Goal: Check status: Check status

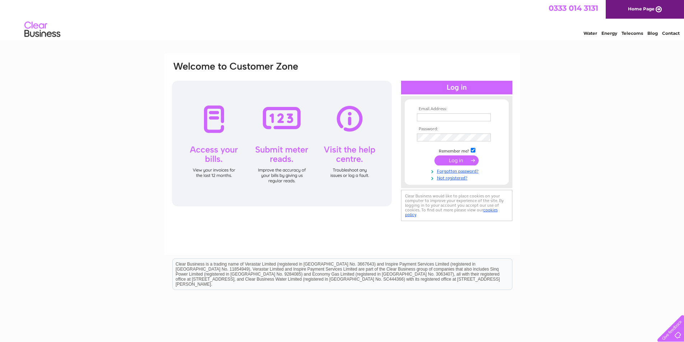
type input "[EMAIL_ADDRESS][DOMAIN_NAME]"
click at [451, 159] on input "submit" at bounding box center [456, 160] width 44 height 10
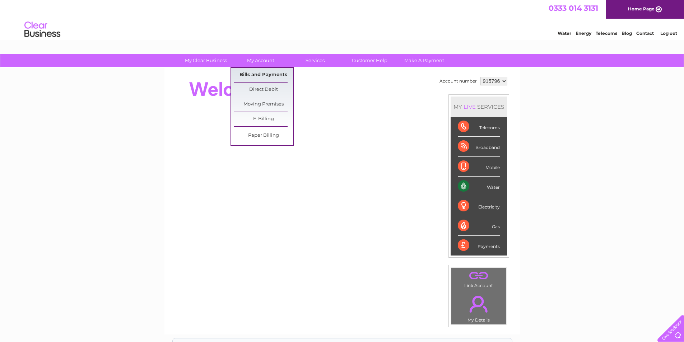
click at [258, 78] on link "Bills and Payments" at bounding box center [263, 75] width 59 height 14
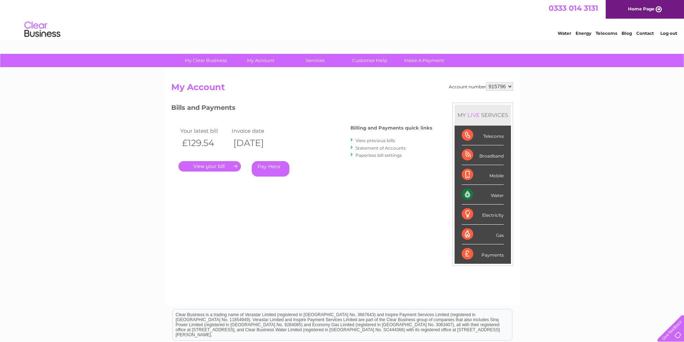
click at [211, 167] on link "." at bounding box center [209, 166] width 62 height 10
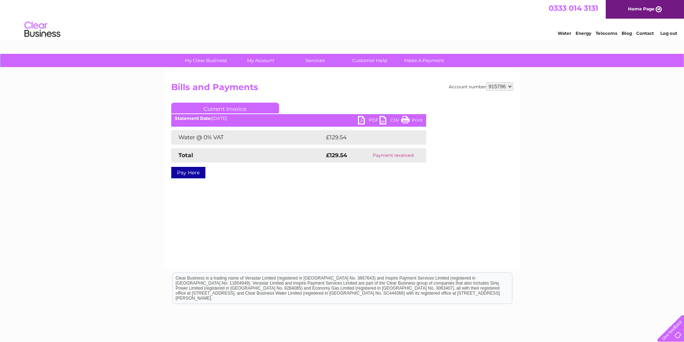
click at [366, 117] on link "PDF" at bounding box center [369, 121] width 22 height 10
click at [664, 33] on link "Log out" at bounding box center [668, 33] width 17 height 5
